Goal: Check status: Check status

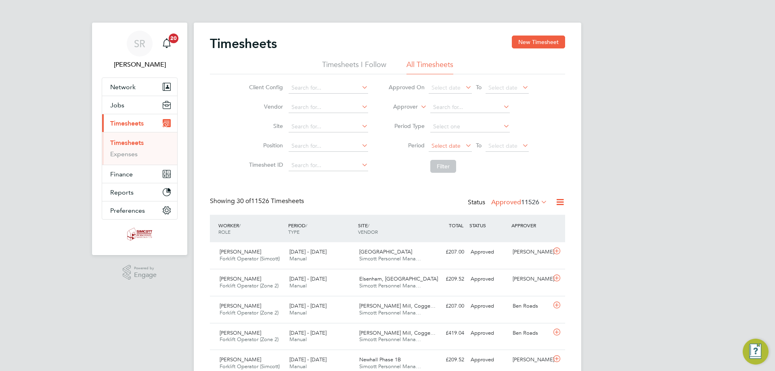
click at [452, 144] on span "Select date" at bounding box center [445, 145] width 29 height 7
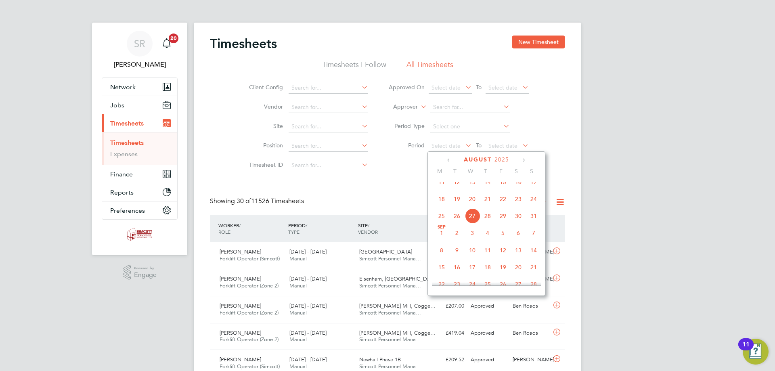
click at [444, 207] on span "18" at bounding box center [441, 198] width 15 height 15
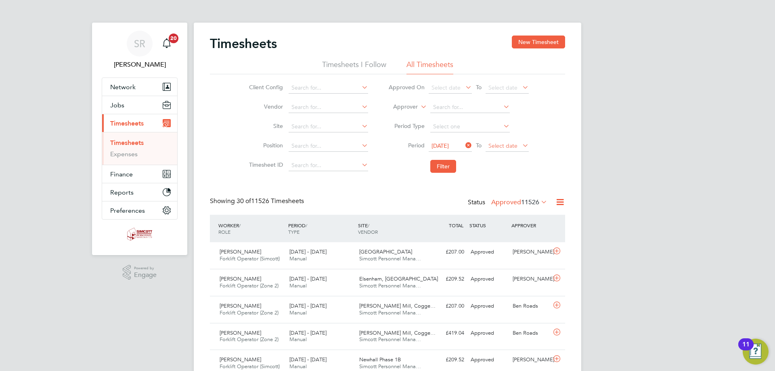
click at [492, 145] on span "Select date" at bounding box center [502, 145] width 29 height 7
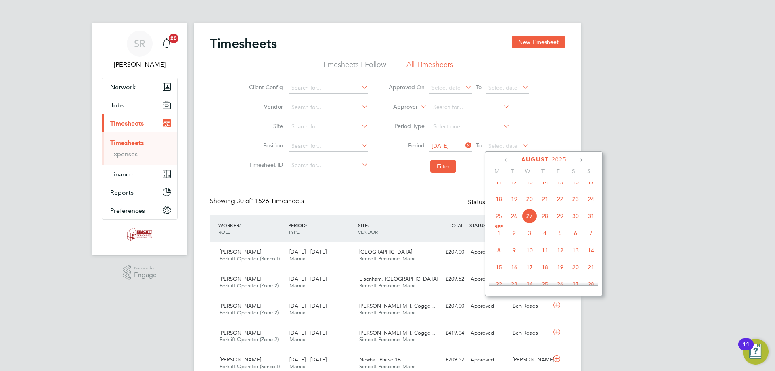
click at [586, 207] on span "24" at bounding box center [590, 198] width 15 height 15
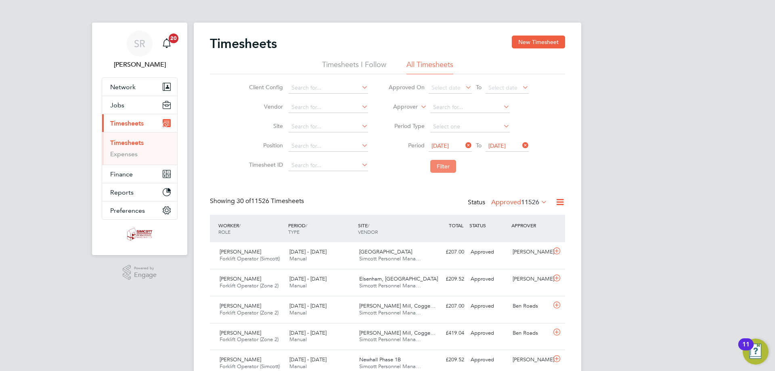
click at [435, 166] on button "Filter" at bounding box center [443, 166] width 26 height 13
